Goal: Task Accomplishment & Management: Complete application form

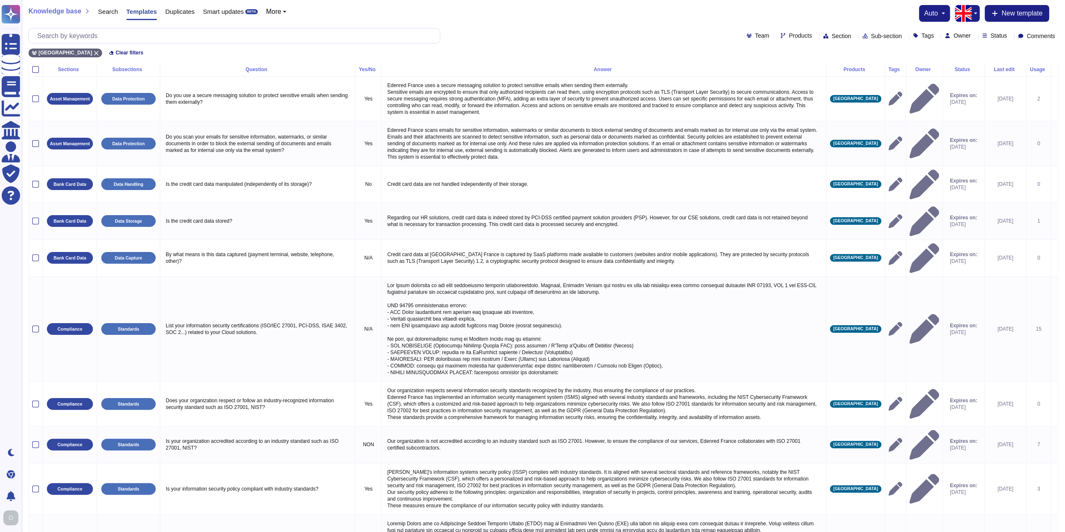
click at [107, 8] on span "Search" at bounding box center [108, 11] width 20 height 6
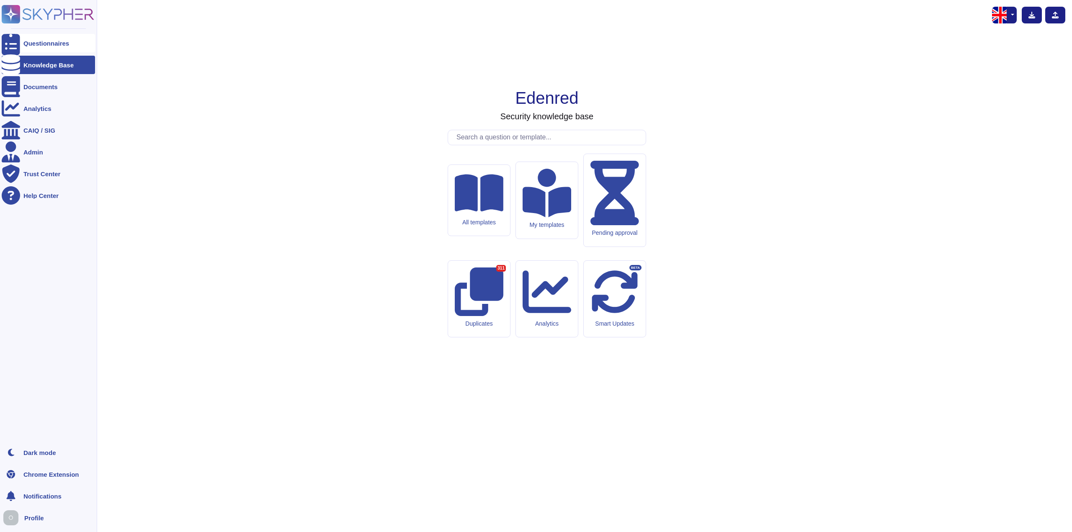
click at [46, 42] on div "Questionnaires" at bounding box center [46, 43] width 46 height 6
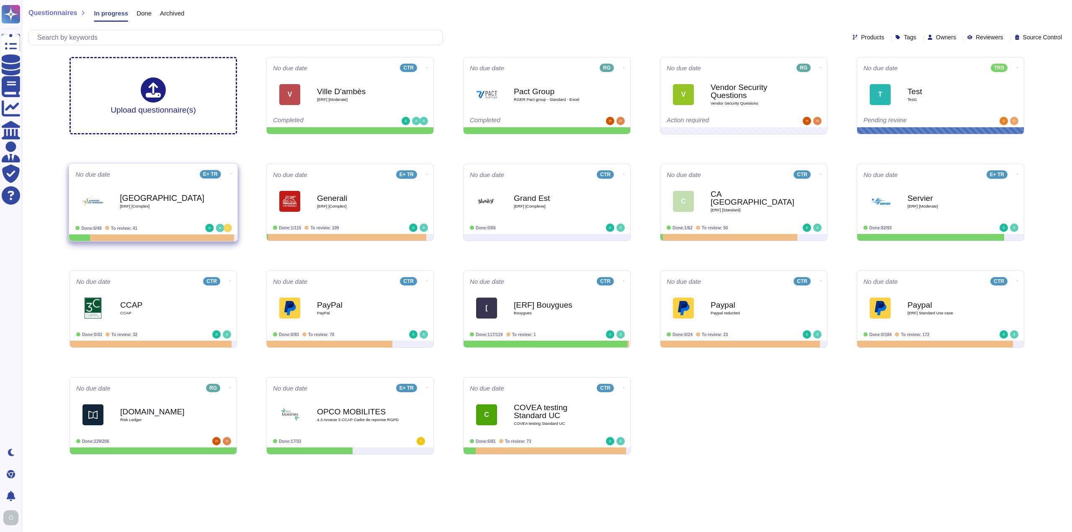
click at [171, 207] on span "[ERF] [Complex]" at bounding box center [162, 206] width 85 height 4
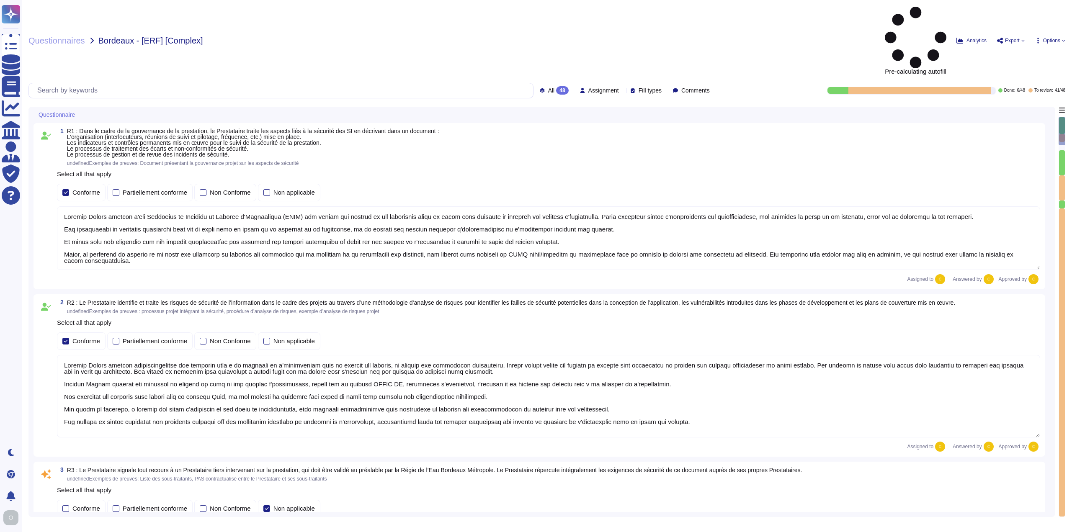
type textarea "Loremip Dolors ametcon a'eli Seddoeius te Incididu ut Laboree d'Magnaaliqua (EN…"
type textarea "Loremip Dolors ametcon adipiscingelitse doe temporin utla e do magnaali en a'mi…"
type textarea "Edenred France dispose d'une Politique de Sécurité du Système d'Information (PS…"
type textarea "Edenred France crée et maintient un inventaire des actifs à l'aide de la Config…"
type textarea "Edenred France a mis en place plusieurs dispositifs pour lutter contre l'intrus…"
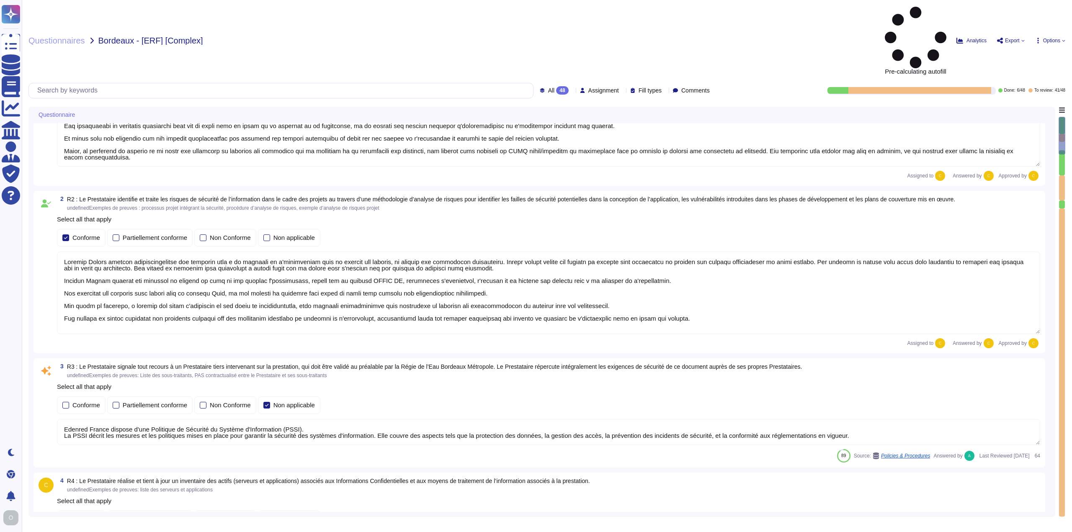
type textarea "Edenred France effectue des analyses quotidiennes et hebdomadaires avec des sol…"
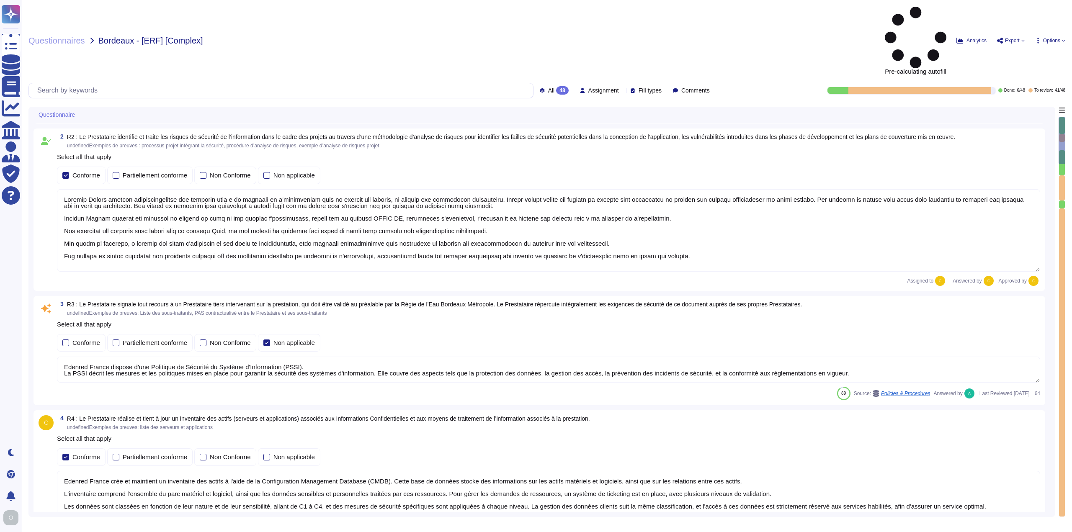
scroll to position [167, 0]
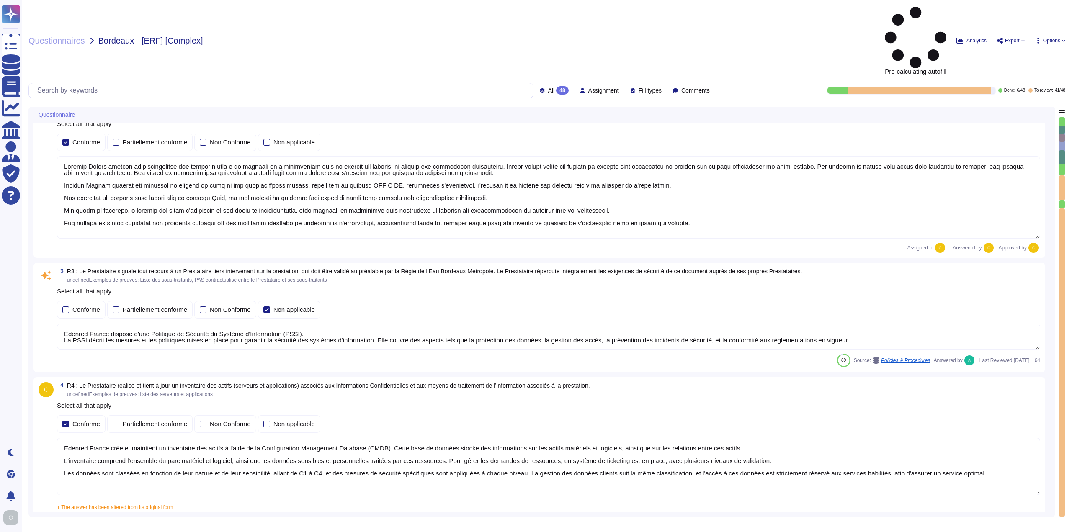
type textarea "Edenred France a mis en place un processus de gestion des correctifs bien défin…"
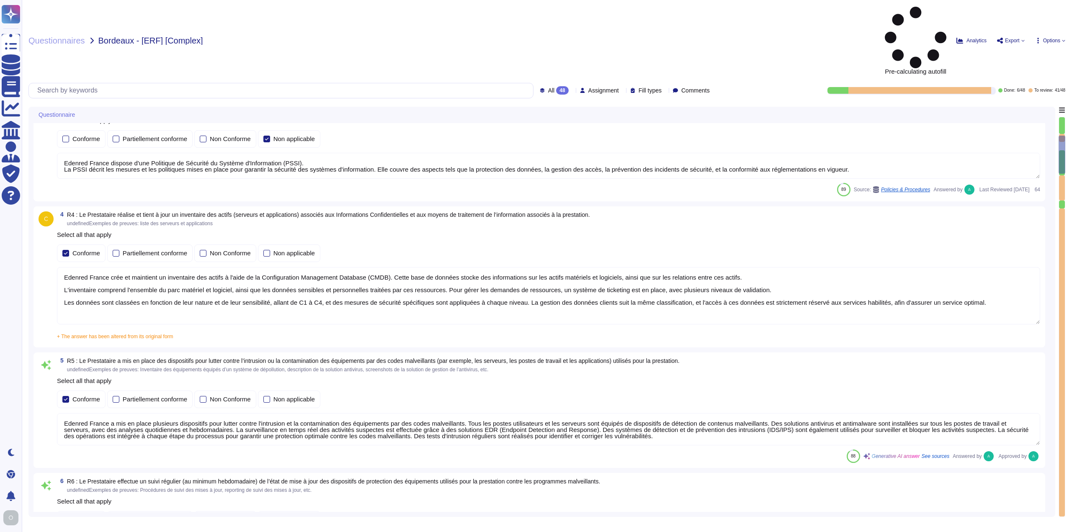
scroll to position [377, 0]
type textarea "Edenred France effectue des scans de vulnérabilités mensuels sur l’ensemble de …"
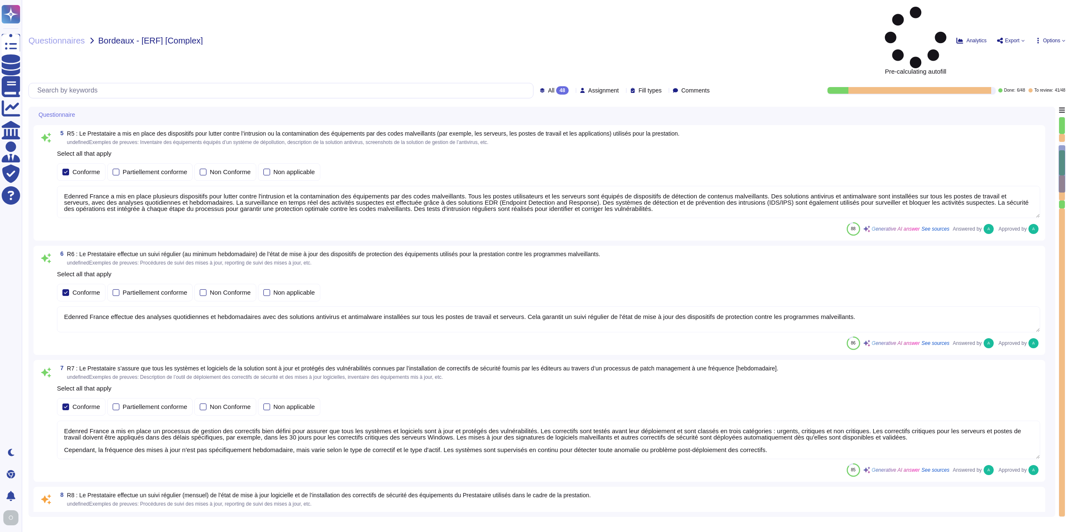
type textarea "Le Recovery Time Objective (RTO), ou délai de remise en service des services en…"
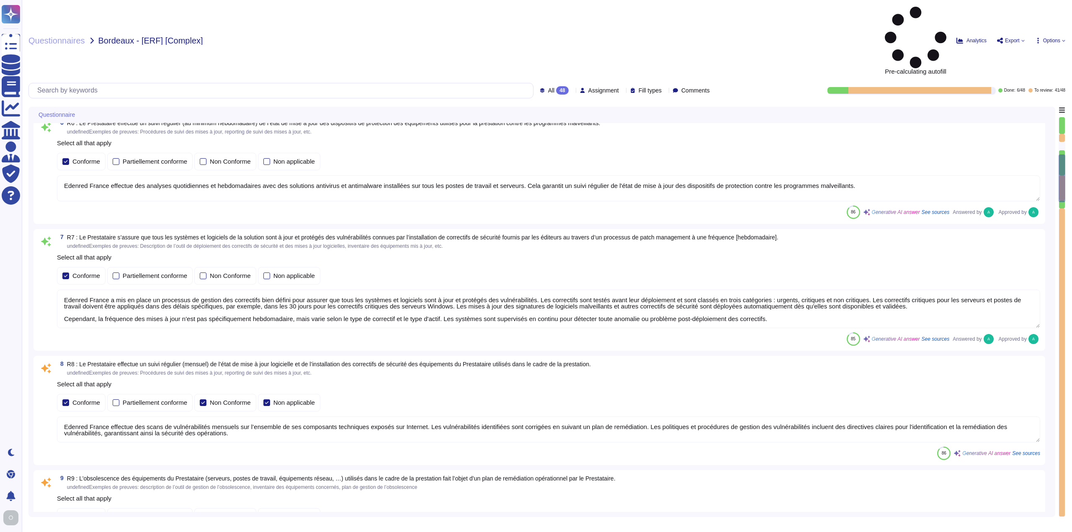
type textarea "Edenred France a mis en place des processus, procédures et mesures techniques p…"
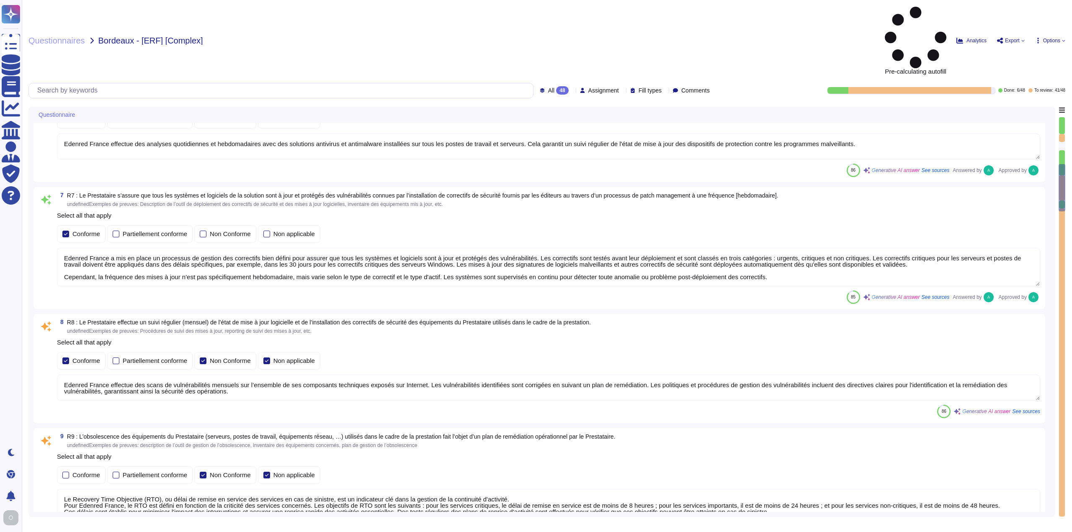
type textarea "Edenred France assure la sécurité physique des locaux hébergeant les équipement…"
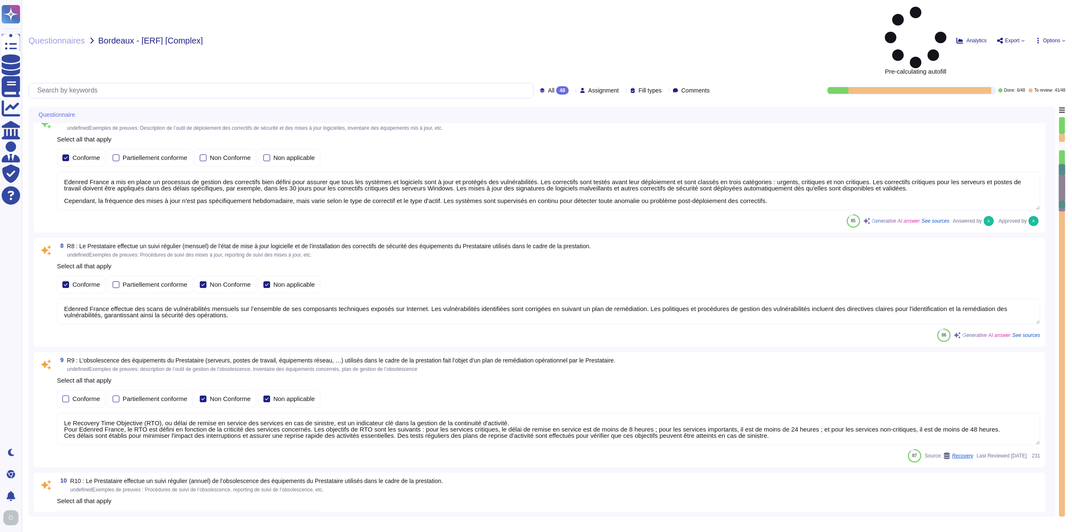
scroll to position [837, 0]
